Goal: Transaction & Acquisition: Purchase product/service

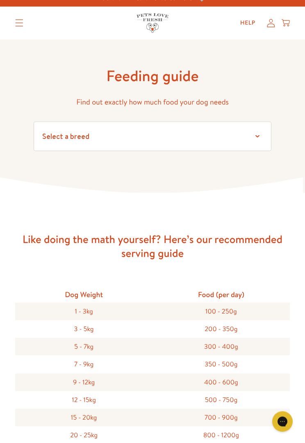
scroll to position [11, 0]
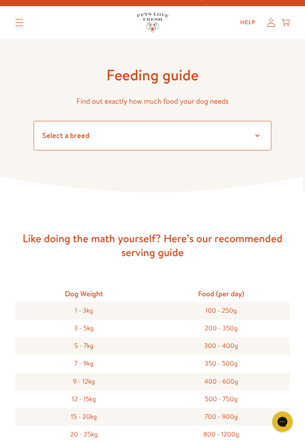
click at [253, 132] on select "Select a breed Affenpinscher Afghan hound Airedale terrier Akita Alaskan Malamu…" at bounding box center [153, 135] width 238 height 29
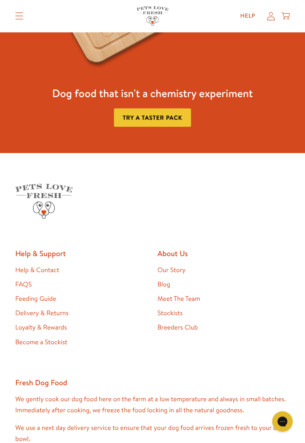
scroll to position [741, 0]
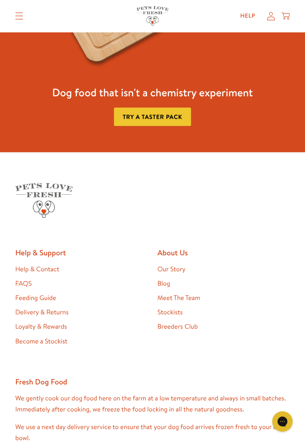
click at [24, 280] on link "FAQS" at bounding box center [23, 283] width 16 height 9
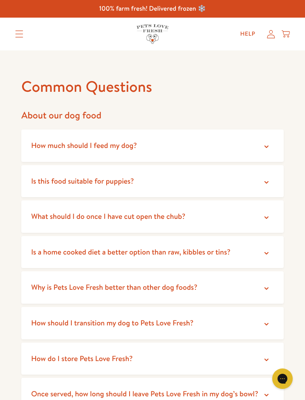
click at [266, 146] on icon at bounding box center [266, 147] width 8 height 8
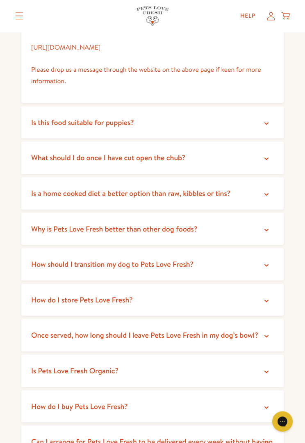
scroll to position [155, 0]
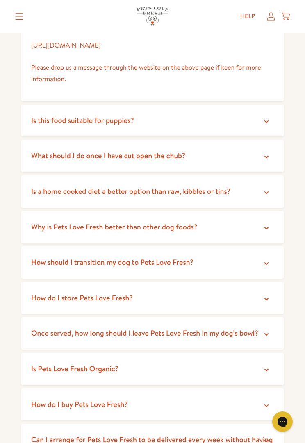
click at [267, 155] on icon at bounding box center [266, 157] width 8 height 8
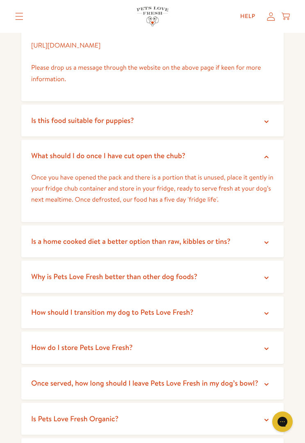
click at [266, 238] on icon at bounding box center [266, 242] width 8 height 8
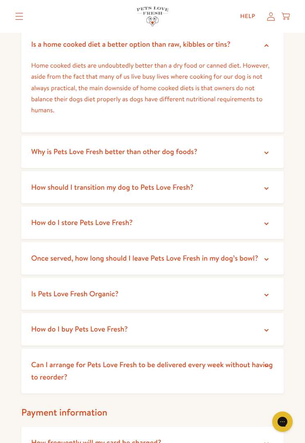
scroll to position [352, 0]
click at [265, 148] on icon at bounding box center [266, 152] width 8 height 8
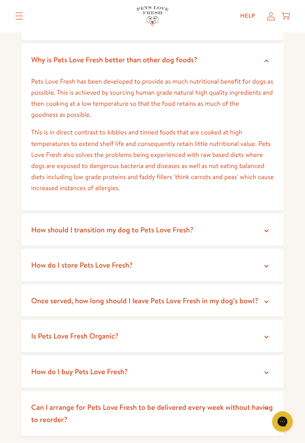
scroll to position [444, 0]
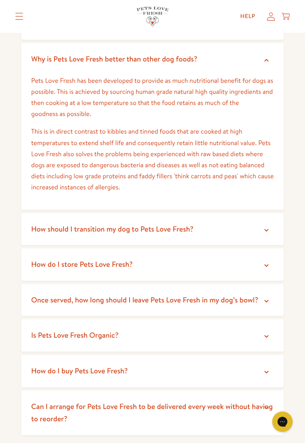
click at [265, 226] on icon at bounding box center [266, 230] width 8 height 8
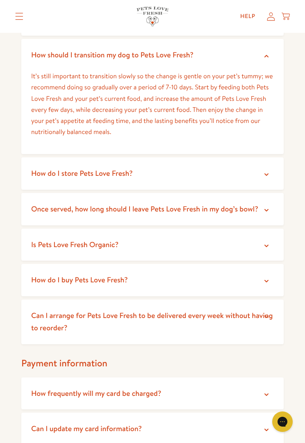
scroll to position [622, 0]
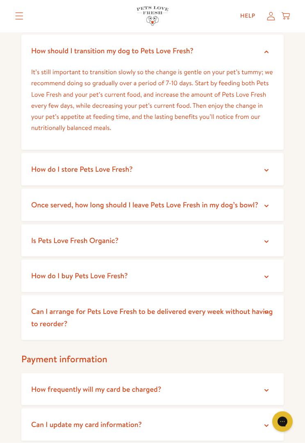
click at [265, 167] on icon at bounding box center [266, 170] width 8 height 8
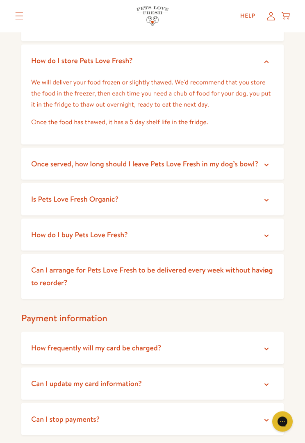
scroll to position [731, 0]
click at [268, 161] on icon at bounding box center [266, 165] width 8 height 8
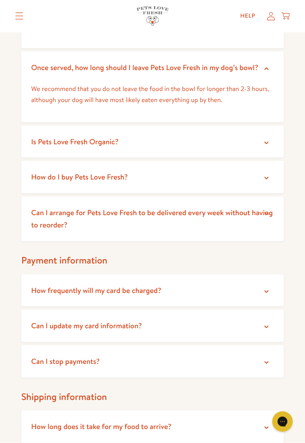
scroll to position [828, 0]
click at [264, 138] on icon at bounding box center [266, 142] width 8 height 8
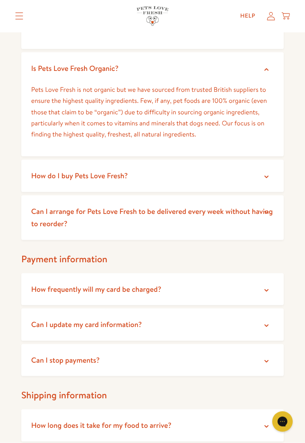
scroll to position [905, 0]
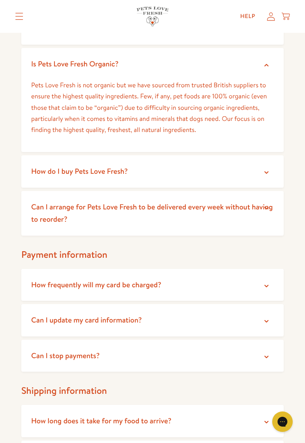
click at [264, 168] on icon at bounding box center [266, 172] width 8 height 8
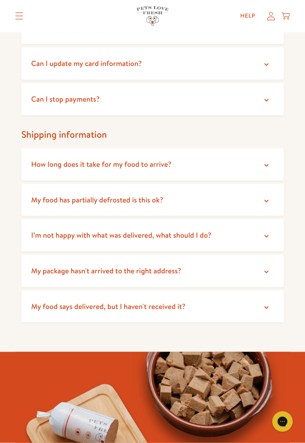
scroll to position [1254, 0]
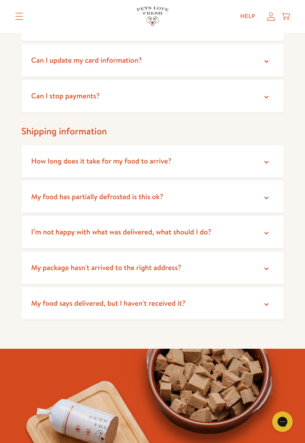
click at [265, 161] on icon at bounding box center [266, 162] width 4 height 2
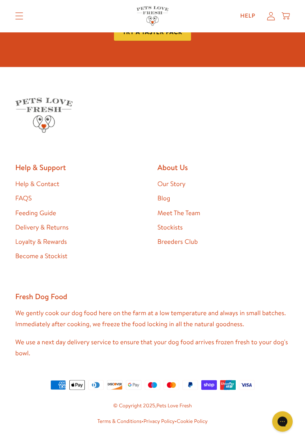
scroll to position [1940, 0]
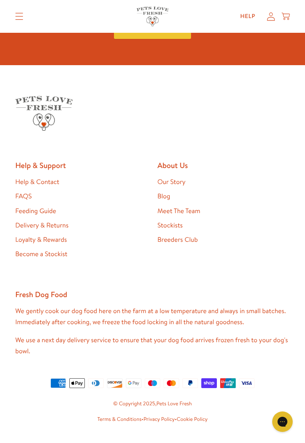
click at [44, 160] on h2 "Help & Support" at bounding box center [81, 165] width 132 height 10
click at [48, 177] on link "Help & Contact" at bounding box center [37, 181] width 44 height 9
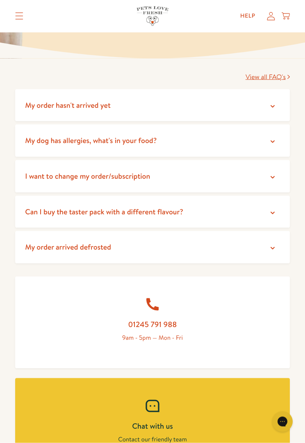
scroll to position [122, 0]
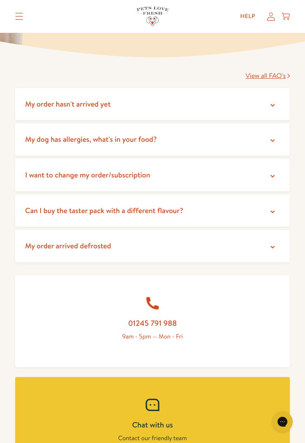
click at [269, 208] on icon at bounding box center [272, 212] width 8 height 8
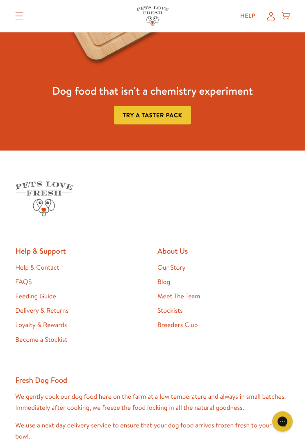
scroll to position [1037, 0]
click at [176, 264] on link "Our Story" at bounding box center [171, 267] width 28 height 9
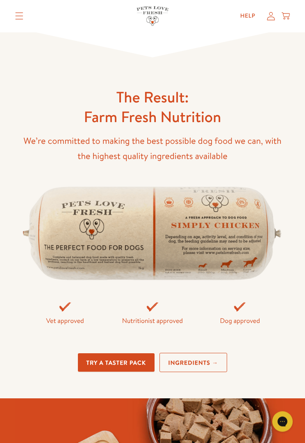
scroll to position [2029, 0]
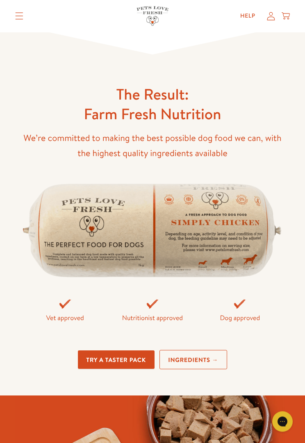
click at [189, 350] on link "Ingredients →" at bounding box center [193, 359] width 68 height 19
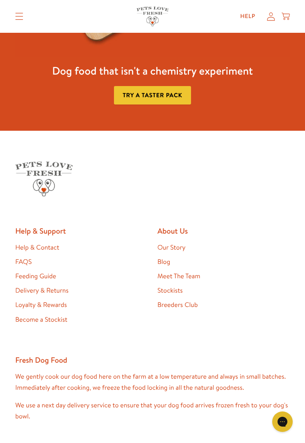
scroll to position [2134, 0]
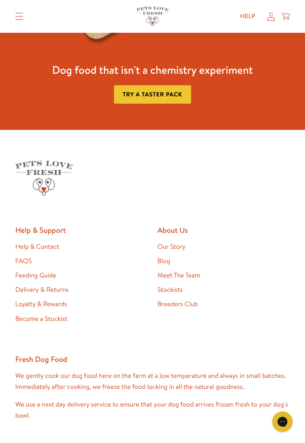
click at [170, 294] on link "Stockists" at bounding box center [169, 289] width 25 height 9
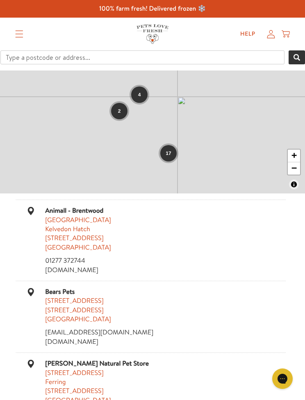
click at [19, 34] on icon "Translation missing: en.sections.header.menu" at bounding box center [20, 34] width 8 height 7
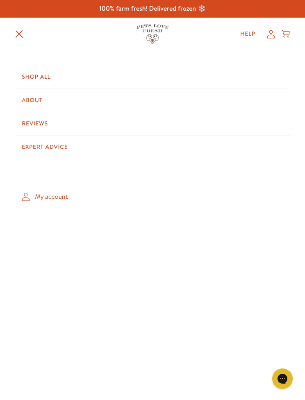
click at [33, 76] on link "Shop All" at bounding box center [152, 77] width 274 height 23
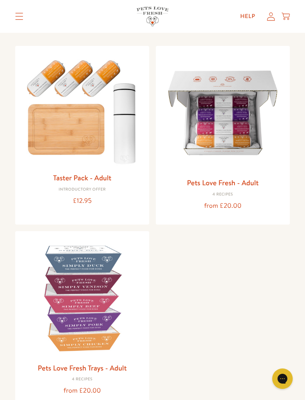
scroll to position [76, 0]
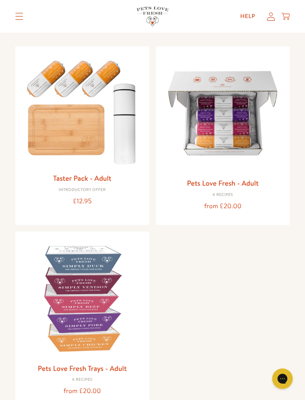
click at [217, 184] on link "Pets Love Fresh - Adult" at bounding box center [223, 183] width 72 height 10
click at [75, 180] on link "Taster Pack - Adult" at bounding box center [82, 178] width 58 height 10
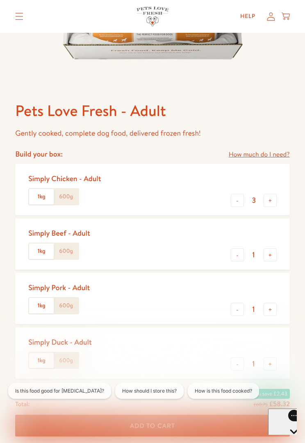
scroll to position [224, 0]
click at [66, 196] on label "600g" at bounding box center [66, 197] width 25 height 16
click at [0, 0] on input "600g" at bounding box center [0, 0] width 0 height 0
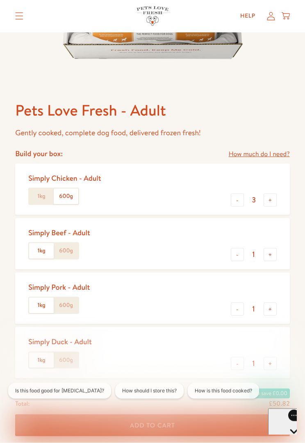
scroll to position [224, 0]
click at [68, 251] on label "600g" at bounding box center [66, 251] width 25 height 16
click at [0, 0] on input "600g" at bounding box center [0, 0] width 0 height 0
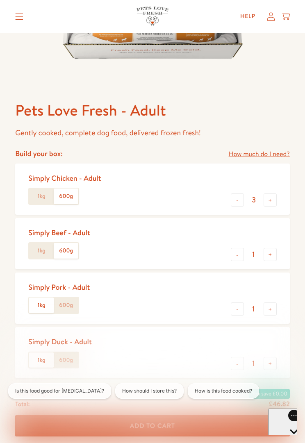
click at [65, 306] on label "600g" at bounding box center [66, 305] width 25 height 16
click at [0, 0] on input "600g" at bounding box center [0, 0] width 0 height 0
click at [70, 357] on label "600g" at bounding box center [66, 360] width 25 height 16
click at [0, 0] on input "600g" at bounding box center [0, 0] width 0 height 0
click at [236, 200] on button "-" at bounding box center [237, 199] width 13 height 13
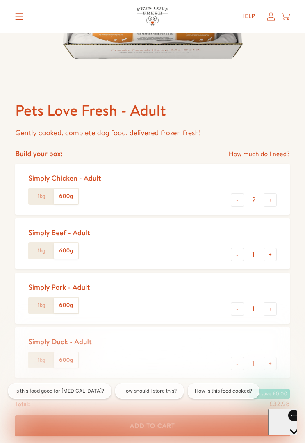
click at [235, 198] on button "-" at bounding box center [237, 199] width 13 height 13
type input "1"
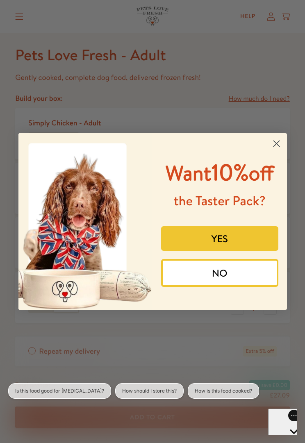
scroll to position [288, 0]
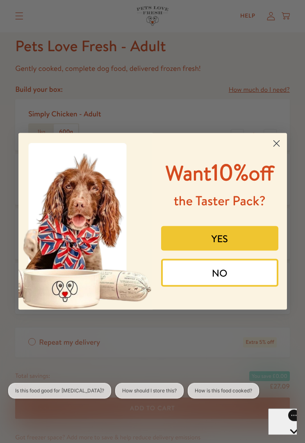
click at [276, 137] on circle "Close dialog" at bounding box center [276, 144] width 14 height 14
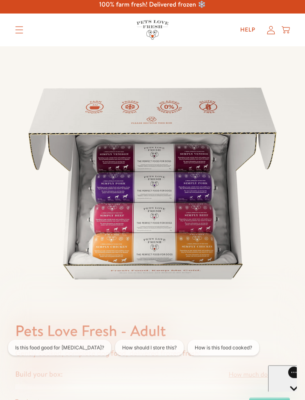
scroll to position [0, 0]
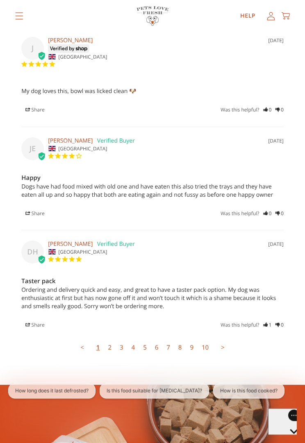
scroll to position [2506, 0]
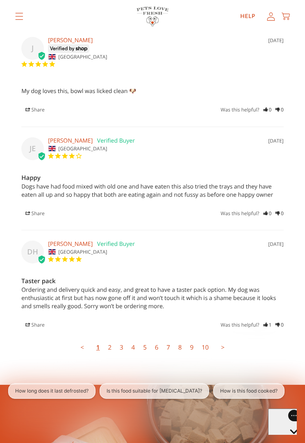
click at [108, 339] on link "2" at bounding box center [110, 347] width 12 height 16
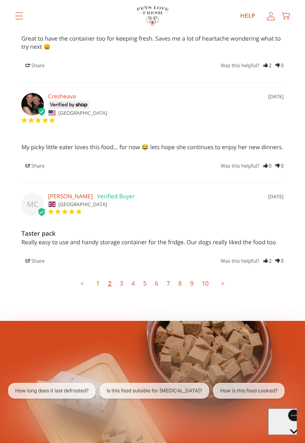
scroll to position [2539, 0]
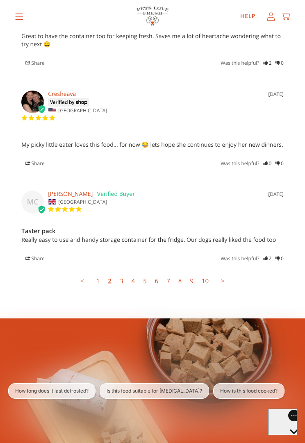
click at [120, 273] on link "3" at bounding box center [121, 281] width 12 height 16
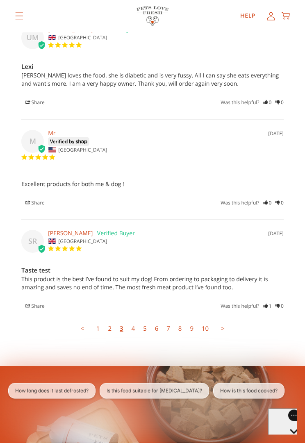
scroll to position [2453, 0]
click at [132, 320] on link "4" at bounding box center [133, 328] width 12 height 16
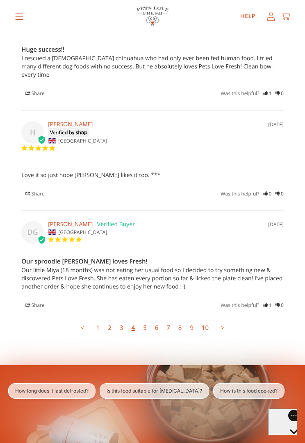
scroll to position [2518, 0]
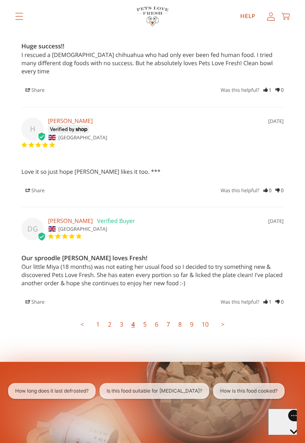
click at [143, 316] on link "5" at bounding box center [145, 324] width 12 height 16
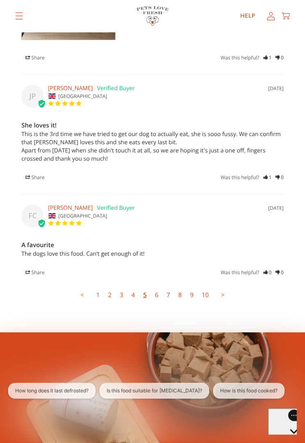
scroll to position [2640, 0]
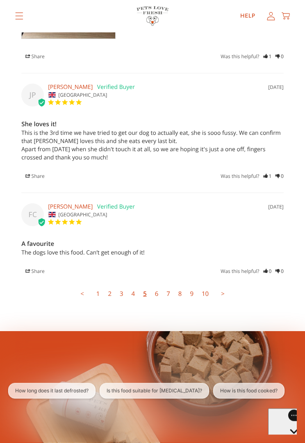
click at [158, 286] on link "6" at bounding box center [157, 294] width 12 height 16
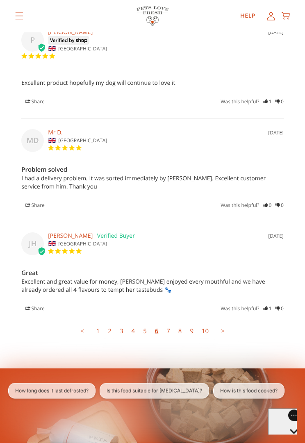
scroll to position [2460, 0]
click at [166, 322] on link "7" at bounding box center [168, 330] width 12 height 16
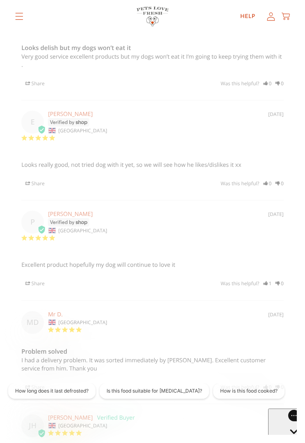
scroll to position [2254, 0]
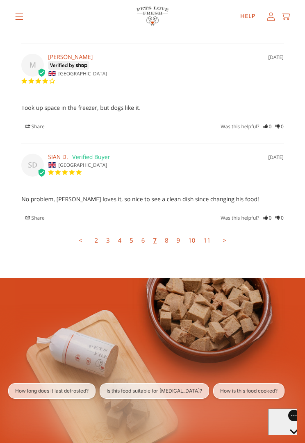
click at [164, 232] on link "8" at bounding box center [167, 240] width 12 height 16
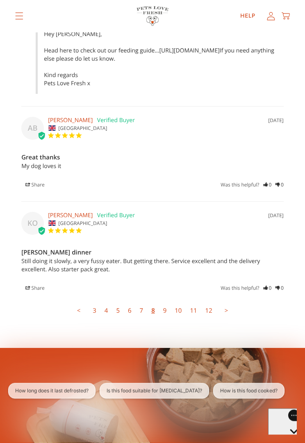
scroll to position [2598, 0]
click at [164, 307] on link "9" at bounding box center [165, 310] width 12 height 16
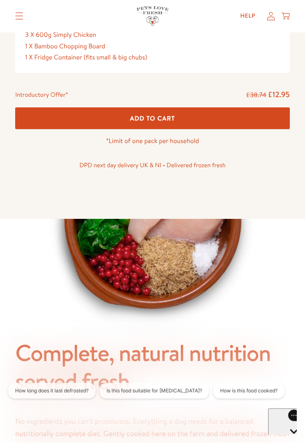
scroll to position [396, 0]
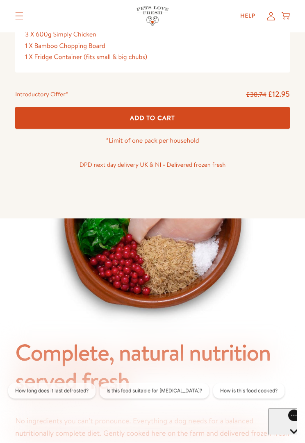
click at [143, 252] on img at bounding box center [152, 218] width 213 height 213
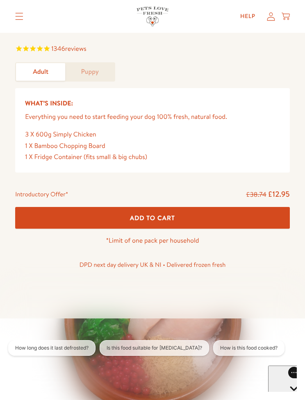
scroll to position [296, 0]
click at [156, 215] on span "Add To Cart" at bounding box center [152, 218] width 45 height 9
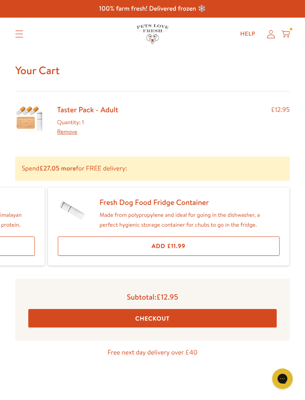
scroll to position [0, 456]
click at [160, 317] on button "Checkout" at bounding box center [152, 318] width 248 height 18
